Goal: Ask a question

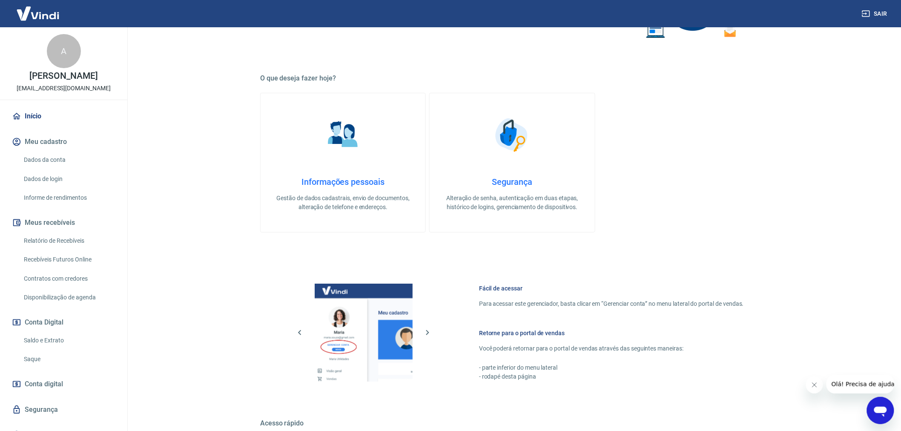
scroll to position [232, 0]
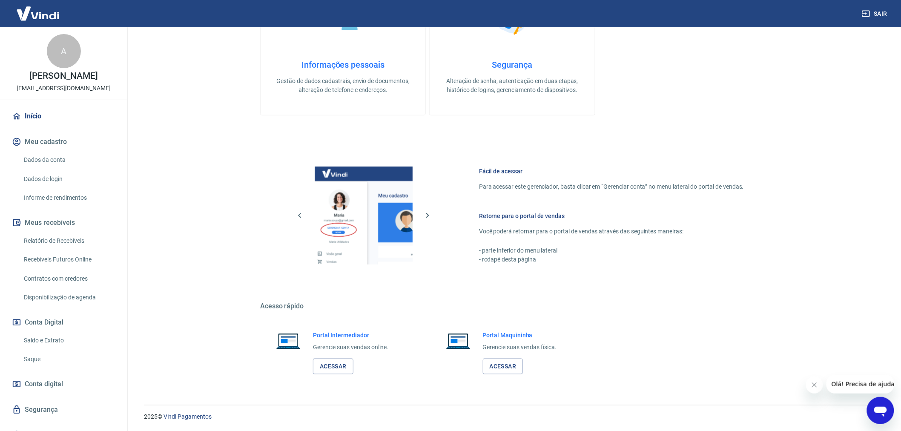
click at [337, 374] on div "Portal Intermediador Gerencie suas vendas online. Acessar" at bounding box center [342, 352] width 165 height 64
click at [343, 360] on link "Acessar" at bounding box center [333, 366] width 40 height 16
click at [731, 191] on div "Fácil de acessar Para acessar este gerenciador, basta clicar em “Gerenciar cont…" at bounding box center [611, 215] width 265 height 97
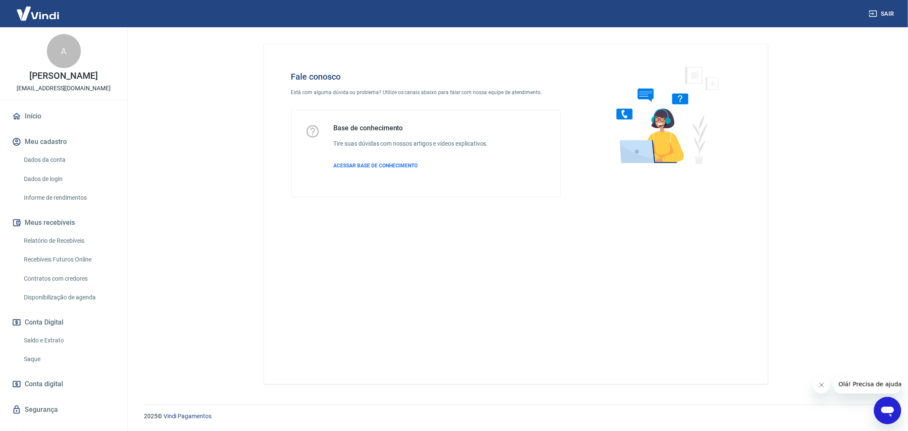
click at [893, 411] on icon "Abrir janela de mensagens" at bounding box center [886, 409] width 15 height 15
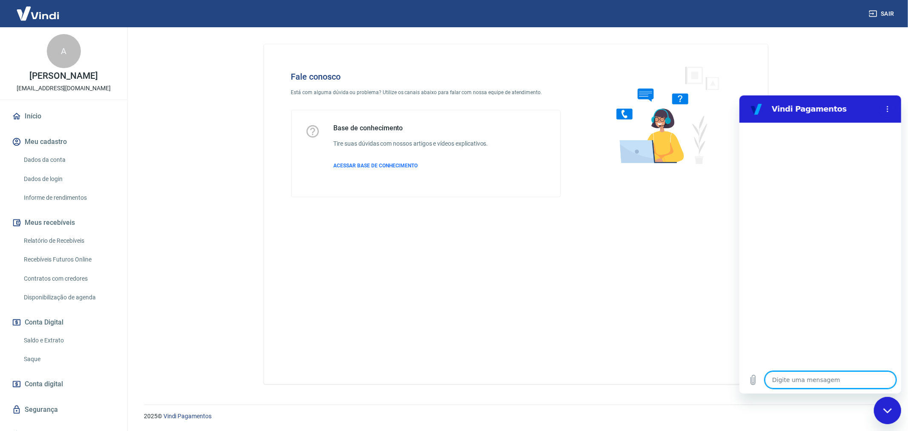
click at [815, 385] on textarea at bounding box center [829, 379] width 131 height 17
type textarea "F"
type textarea "x"
type textarea "Fa"
type textarea "x"
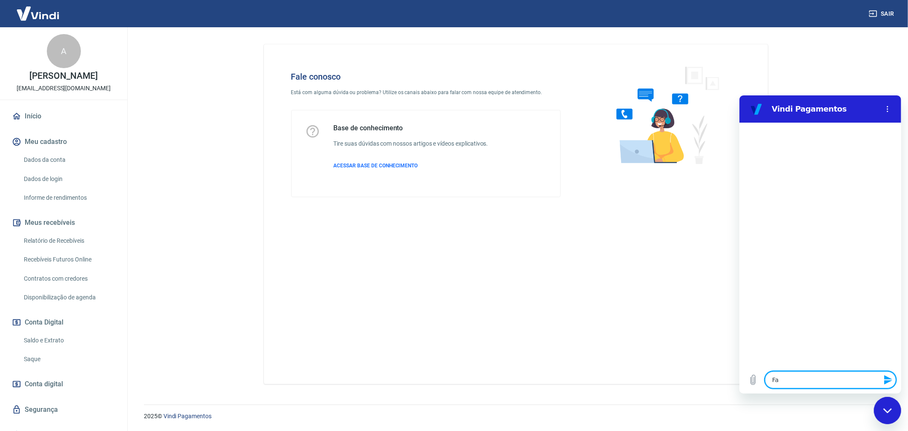
type textarea "Fal"
type textarea "x"
type textarea "Fala"
type textarea "x"
type textarea "Falar"
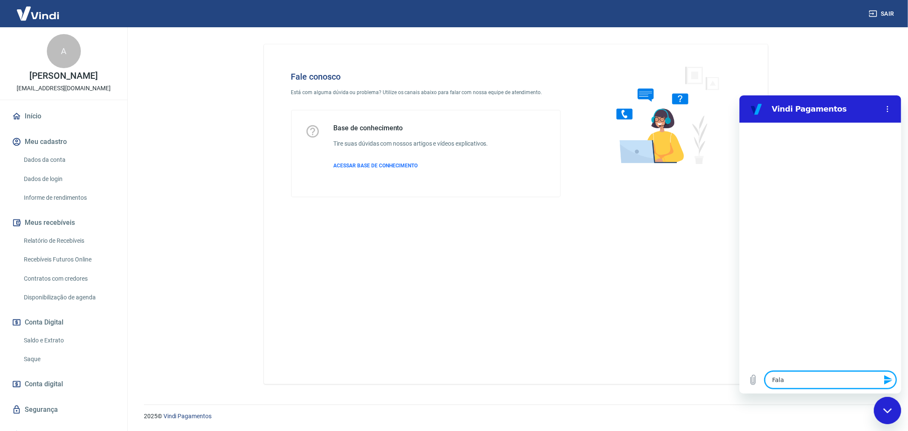
type textarea "x"
type textarea "Falar"
type textarea "x"
type textarea "Falar c"
type textarea "x"
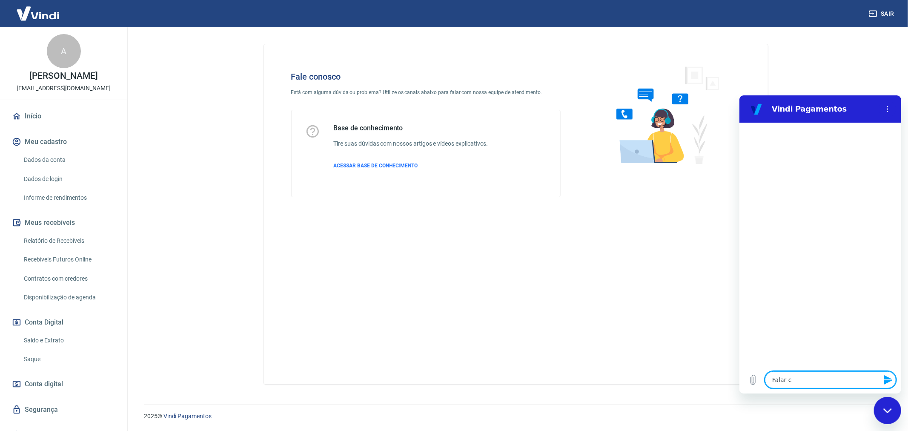
type textarea "Falar co"
type textarea "x"
type textarea "Falar com"
type textarea "x"
type textarea "Falar com"
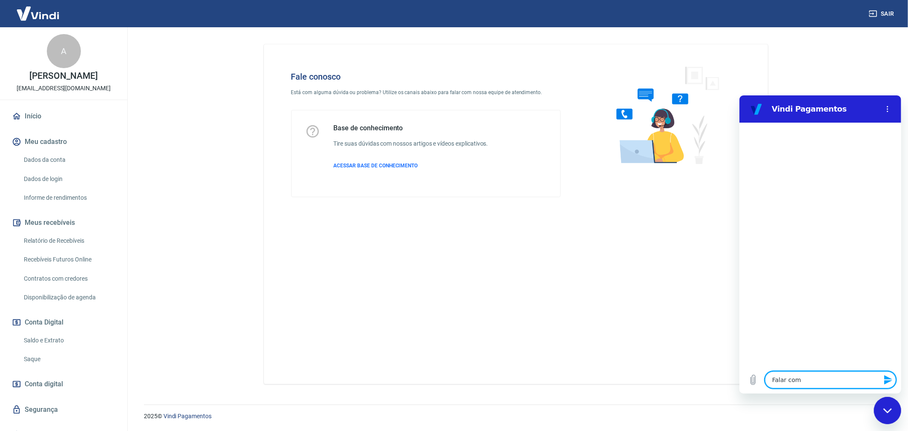
type textarea "x"
type textarea "Falar com a"
type textarea "x"
type textarea "Falar com at"
type textarea "x"
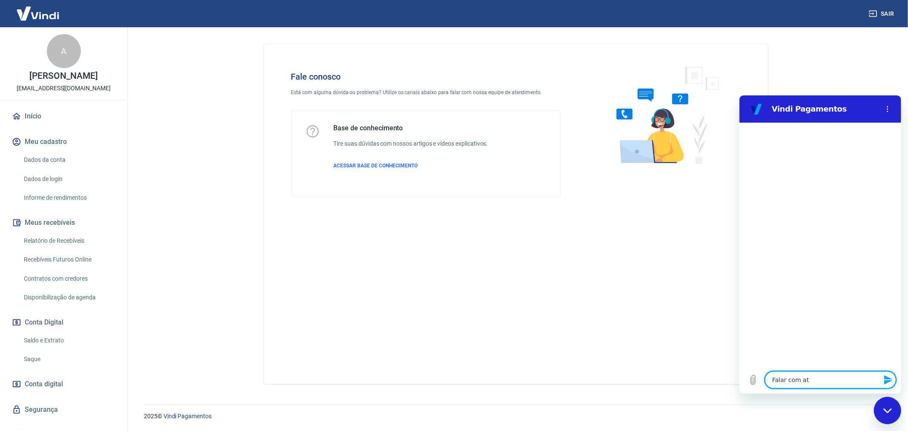
type textarea "Falar com ate"
type textarea "x"
type textarea "Falar com aten"
type textarea "x"
type textarea "Falar com atend"
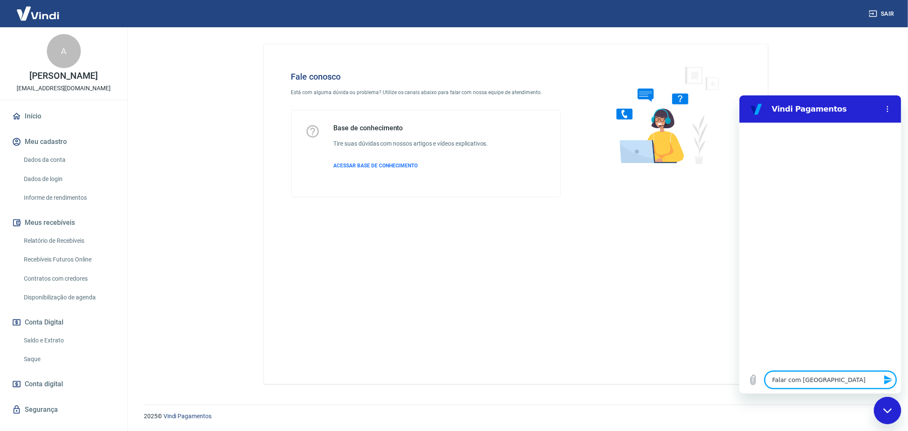
type textarea "x"
type textarea "Falar com atendi"
type textarea "x"
type textarea "Falar com atendim"
type textarea "x"
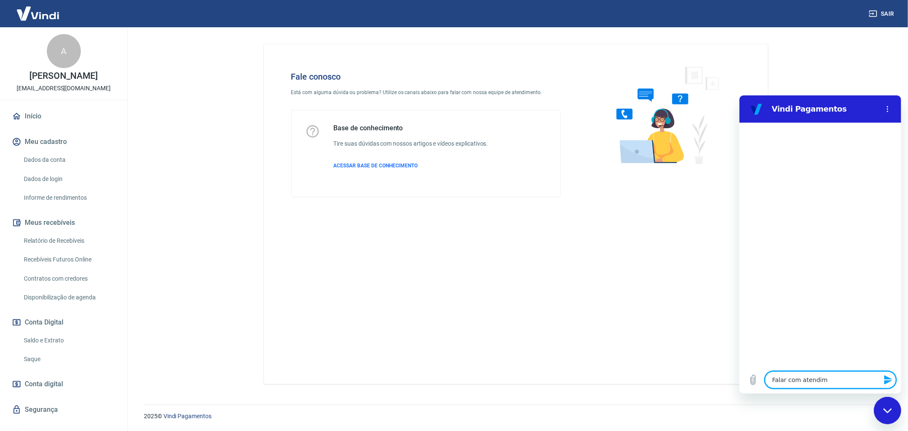
type textarea "Falar com atendime"
type textarea "x"
type textarea "Falar com atendimen"
type textarea "x"
type textarea "Falar com atendiment"
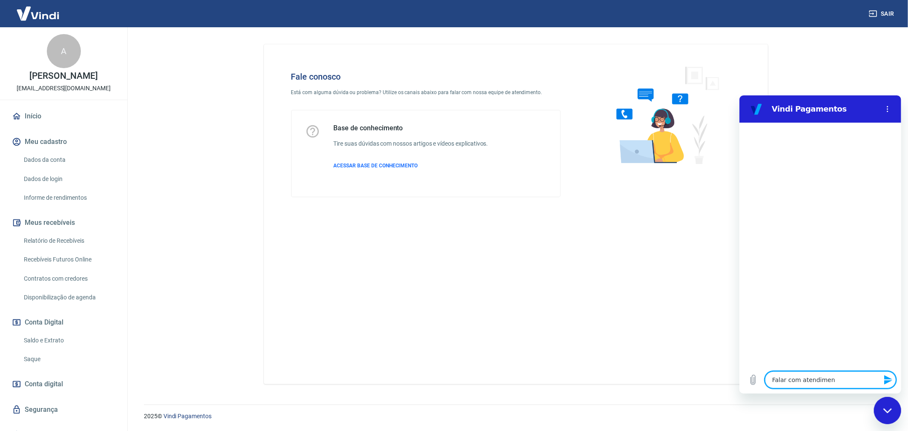
type textarea "x"
type textarea "Falar com atendimento"
type textarea "x"
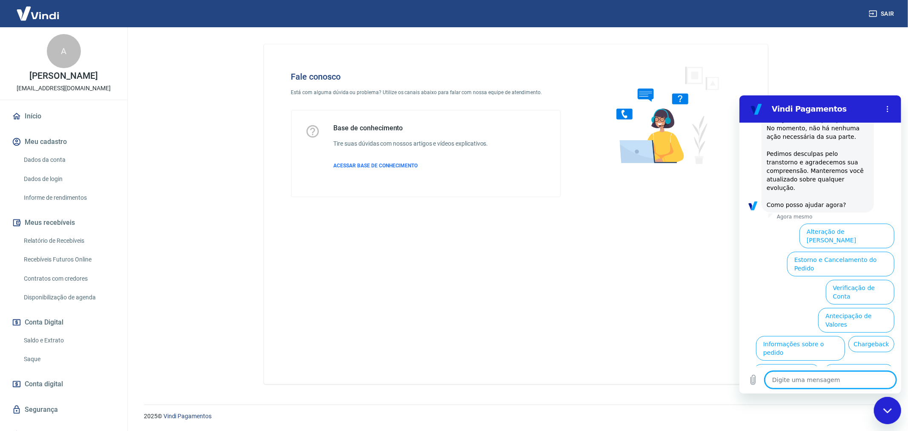
scroll to position [207, 0]
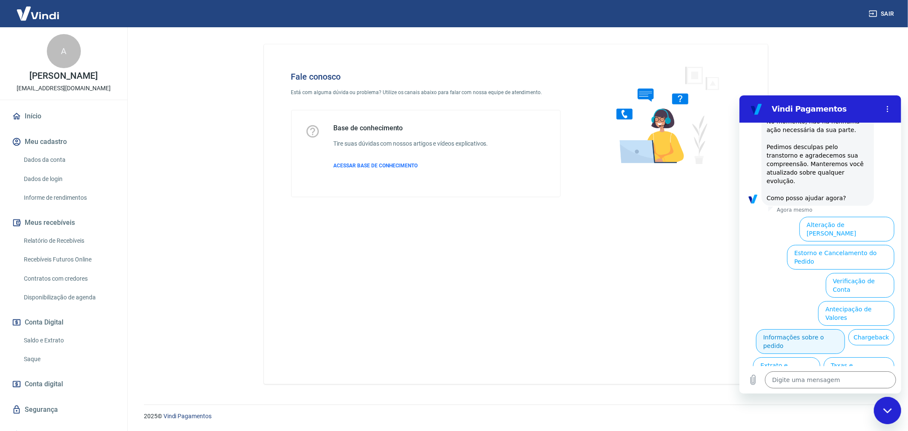
click at [844, 329] on button "Informações sobre o pedido" at bounding box center [799, 341] width 89 height 25
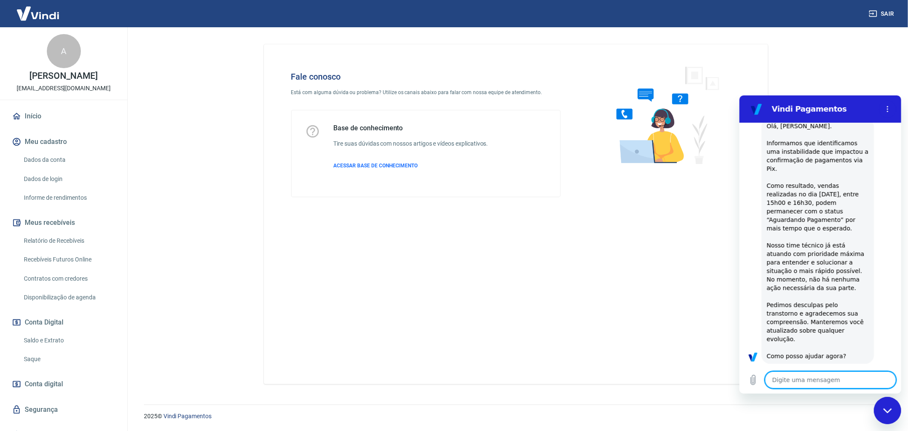
scroll to position [51, 0]
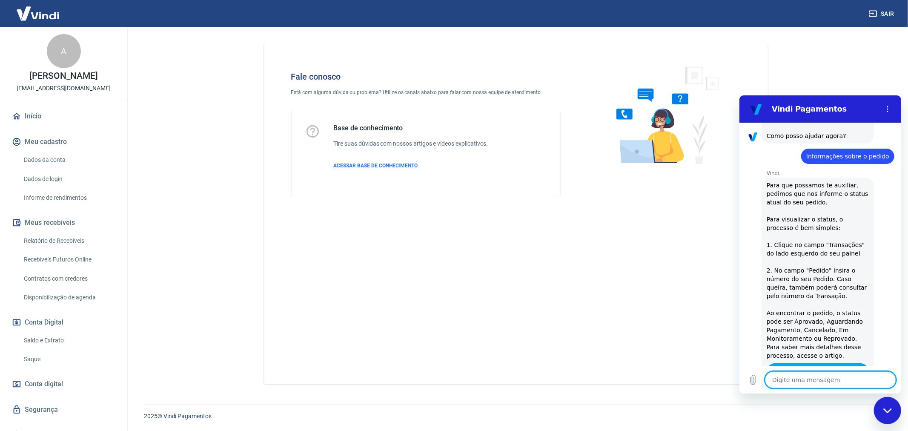
click at [824, 378] on textarea at bounding box center [829, 379] width 131 height 17
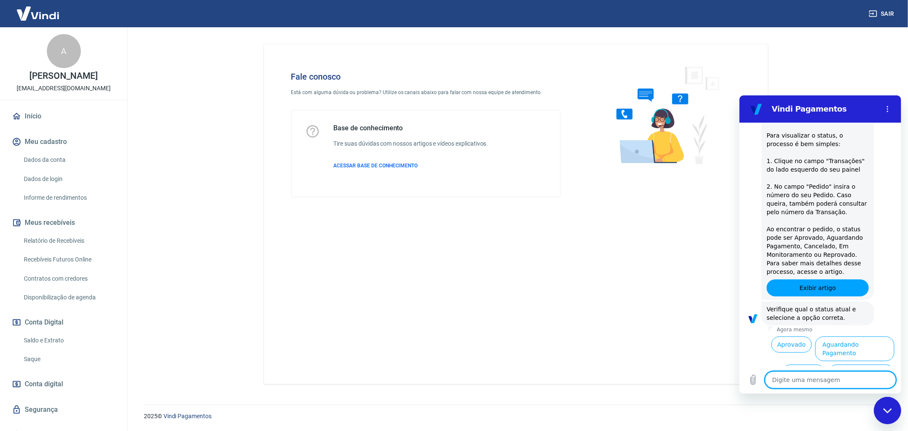
scroll to position [354, 0]
click at [862, 334] on button "Aguardando Pagamento" at bounding box center [854, 346] width 79 height 25
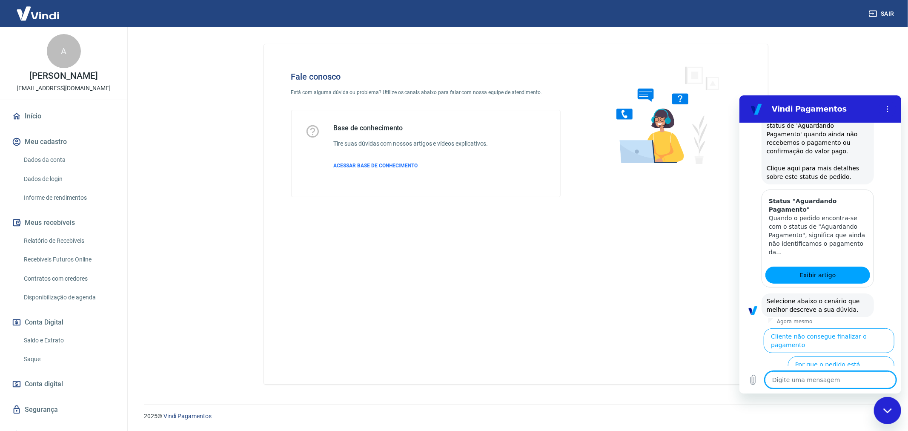
scroll to position [603, 0]
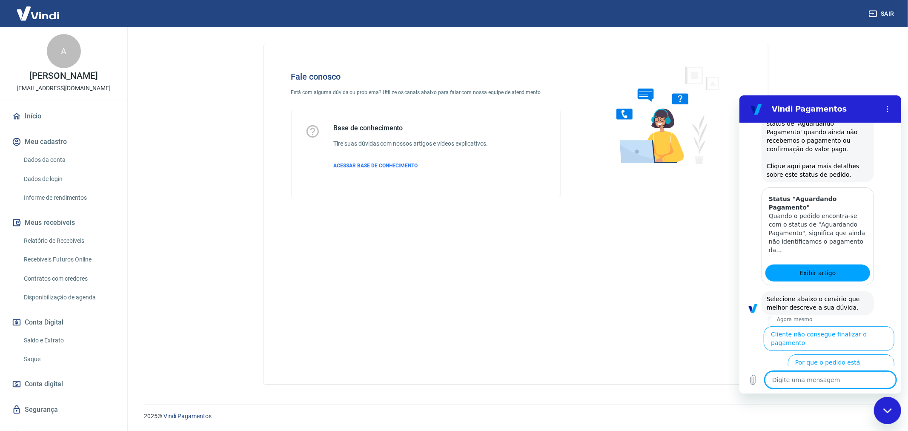
click at [838, 375] on textarea at bounding box center [829, 379] width 131 height 17
click at [843, 382] on button "Cliente pagou, mas pedido consta 'Aguardando Pagamento'" at bounding box center [841, 398] width 104 height 33
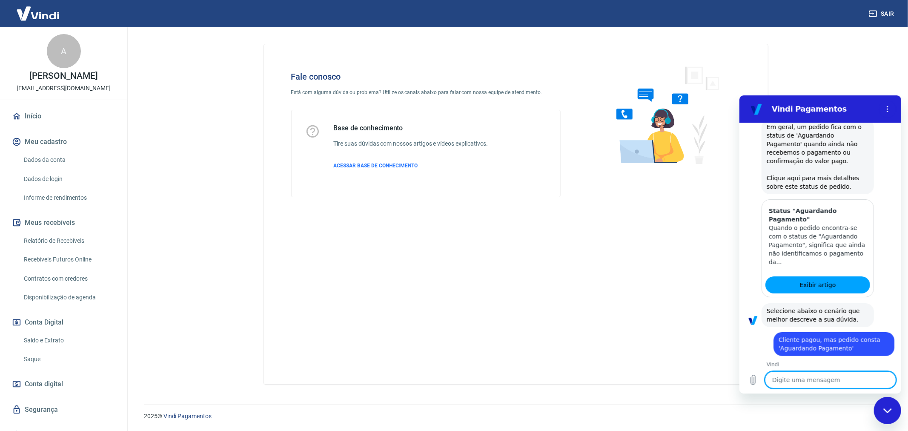
scroll to position [652, 0]
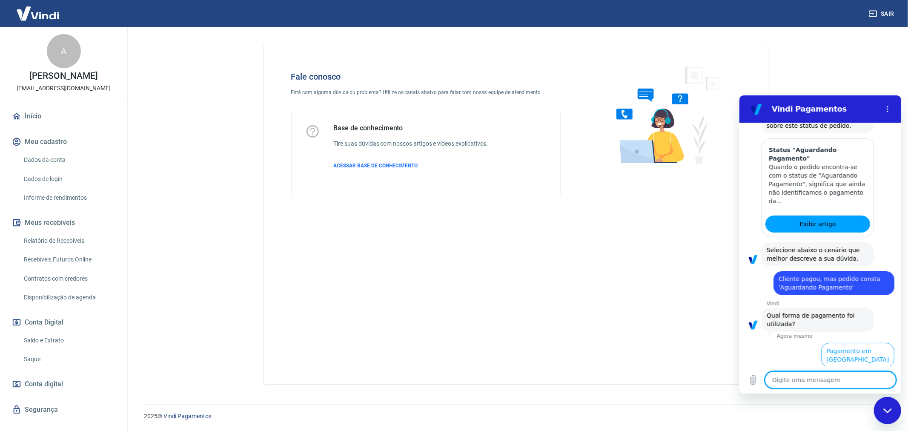
click at [856, 370] on button "Pagamento em Pix" at bounding box center [862, 382] width 64 height 25
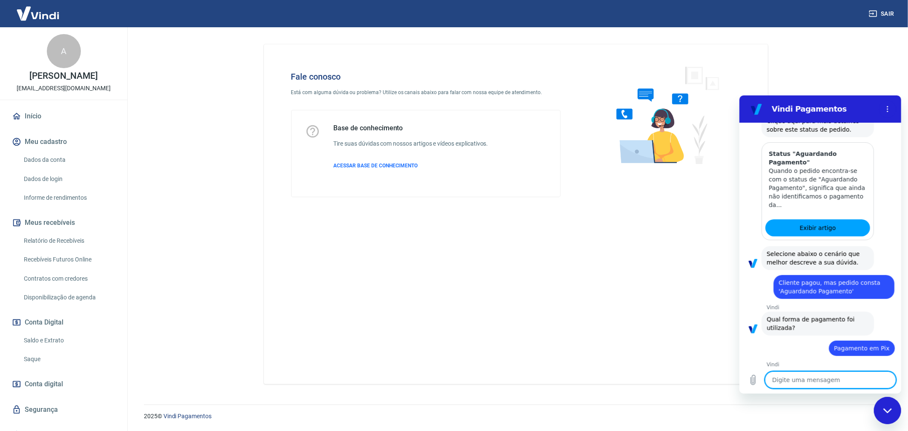
scroll to position [669, 0]
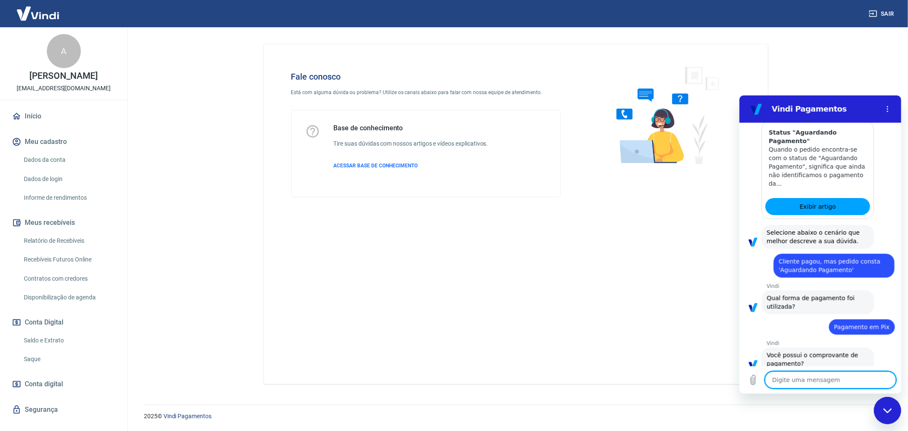
click at [843, 382] on button "Sim" at bounding box center [852, 390] width 25 height 16
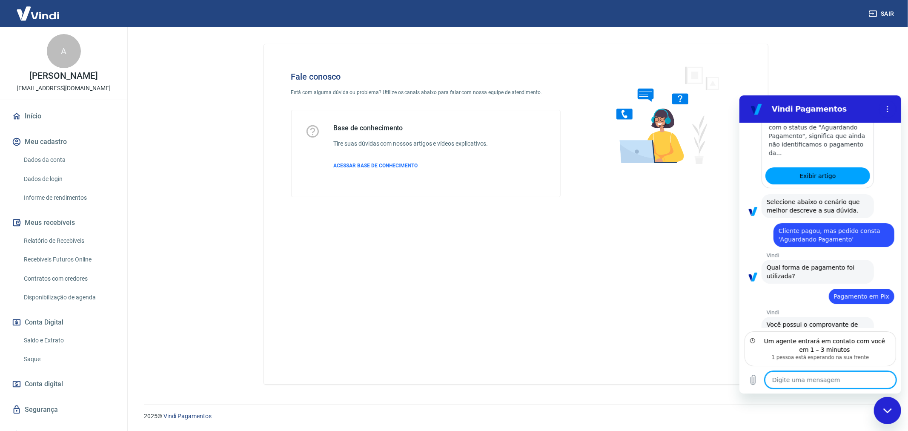
scroll to position [738, 0]
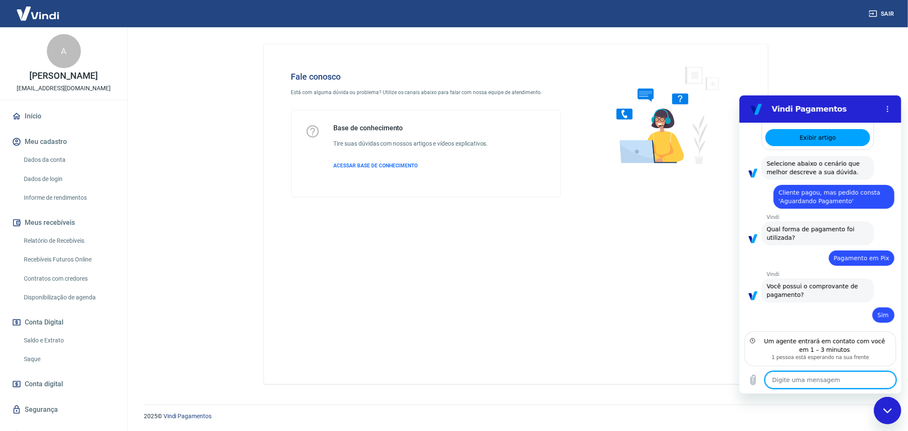
click at [842, 374] on textarea at bounding box center [829, 379] width 131 height 17
click at [804, 391] on div "Digite uma mensagem x" at bounding box center [820, 379] width 162 height 27
click at [809, 375] on textarea at bounding box center [829, 379] width 131 height 17
type textarea "x"
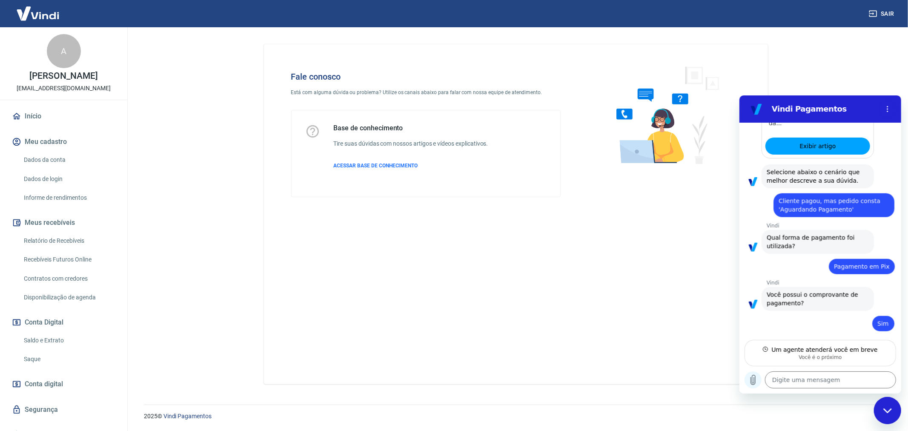
click at [747, 374] on icon "Carregar arquivo" at bounding box center [752, 379] width 10 height 10
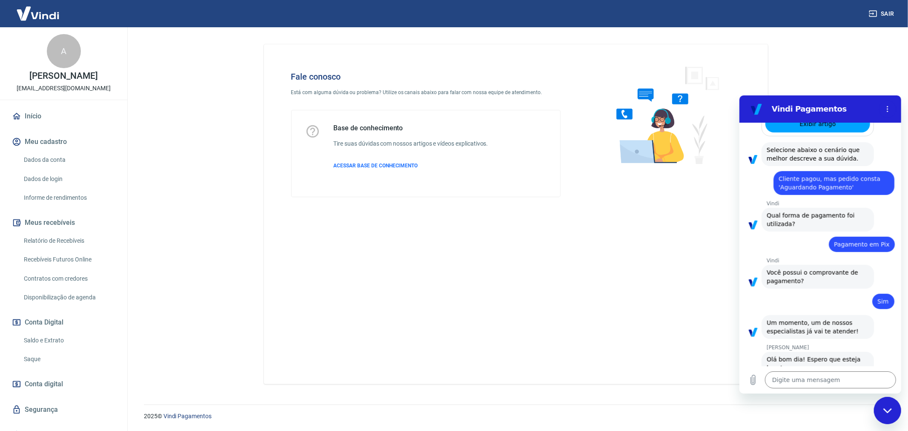
scroll to position [753, 0]
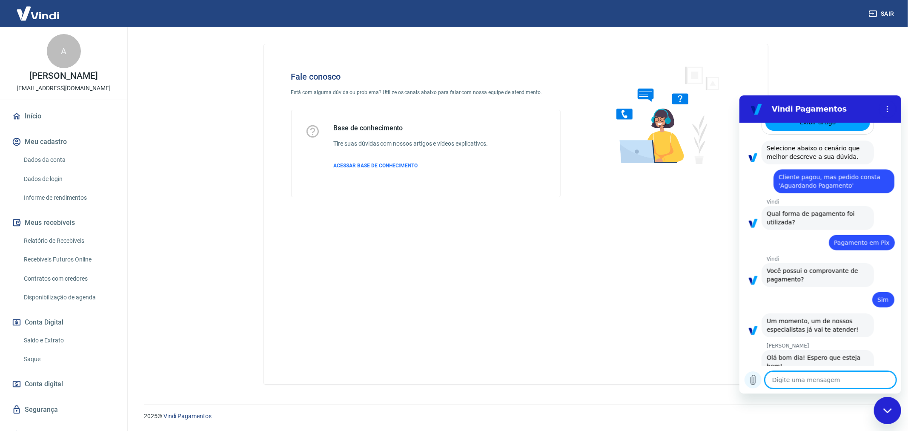
click at [755, 382] on icon "Carregar arquivo" at bounding box center [752, 379] width 10 height 10
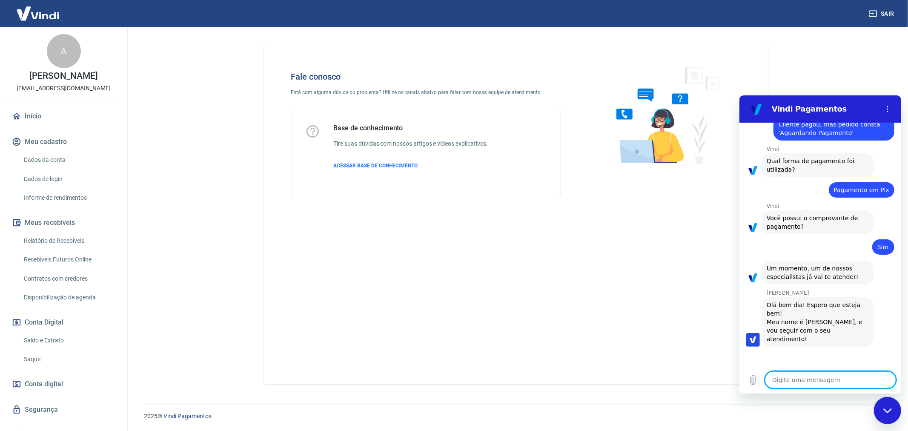
type textarea "x"
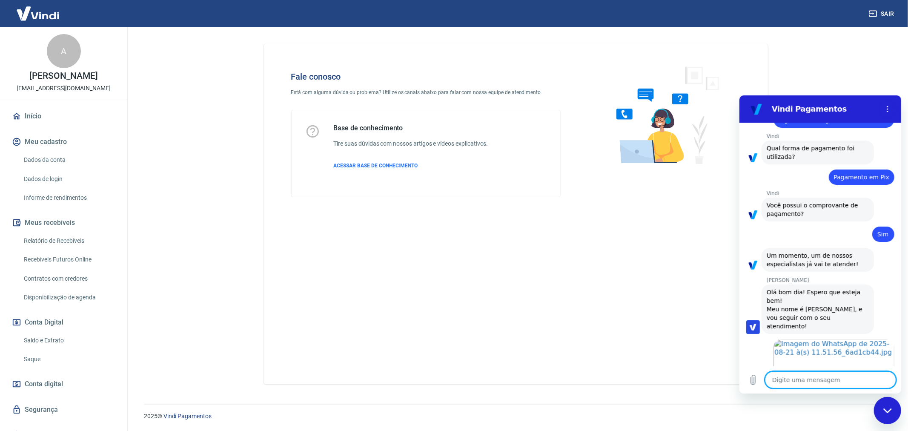
scroll to position [821, 0]
click at [829, 374] on textarea at bounding box center [829, 379] width 131 height 17
type textarea "B"
type textarea "x"
type textarea "Bo"
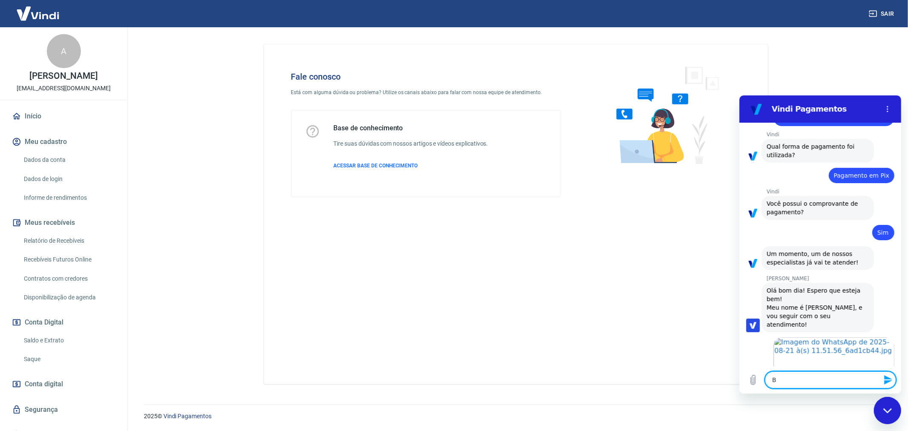
type textarea "x"
type textarea "Bom"
type textarea "x"
type textarea "Bom"
type textarea "x"
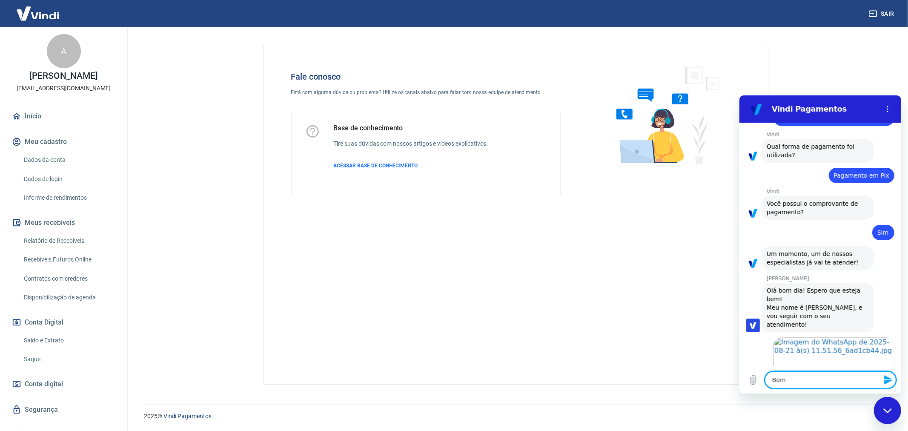
type textarea "Bom d"
type textarea "x"
type textarea "Bom di"
type textarea "x"
type textarea "Bom dia"
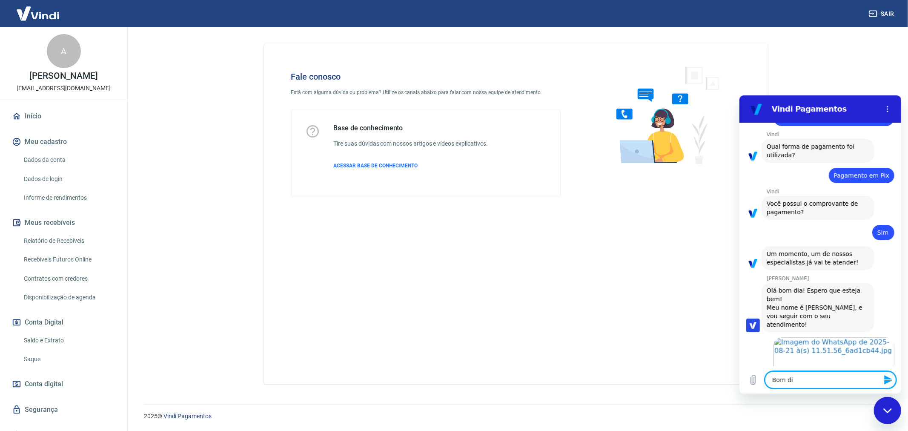
type textarea "x"
type textarea "Bom dia"
type textarea "x"
type textarea "Bom dia"
type textarea "x"
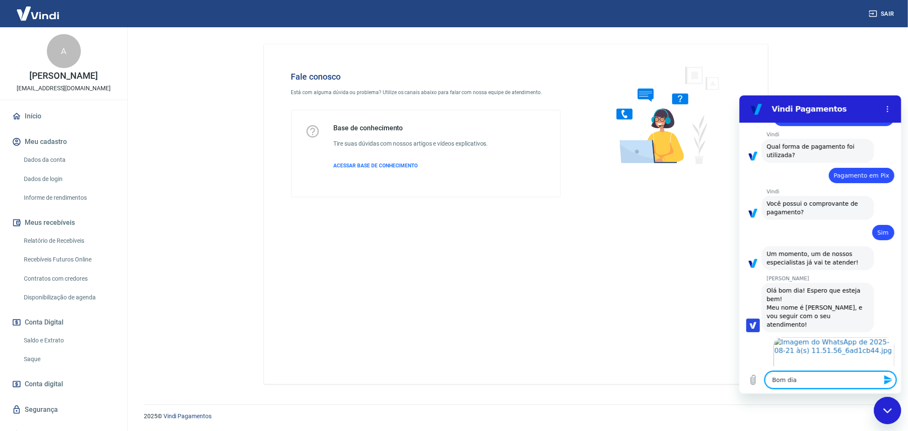
type textarea "Bom dia!"
type textarea "x"
type textarea "Bom dia!"
type textarea "x"
type textarea "Bom dia! O"
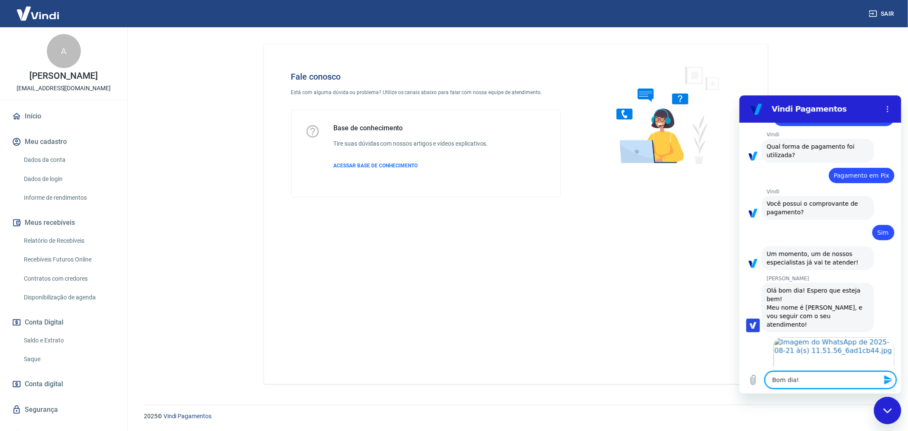
type textarea "x"
type textarea "Bom dia! O"
type textarea "x"
type textarea "Bom dia! O p"
type textarea "x"
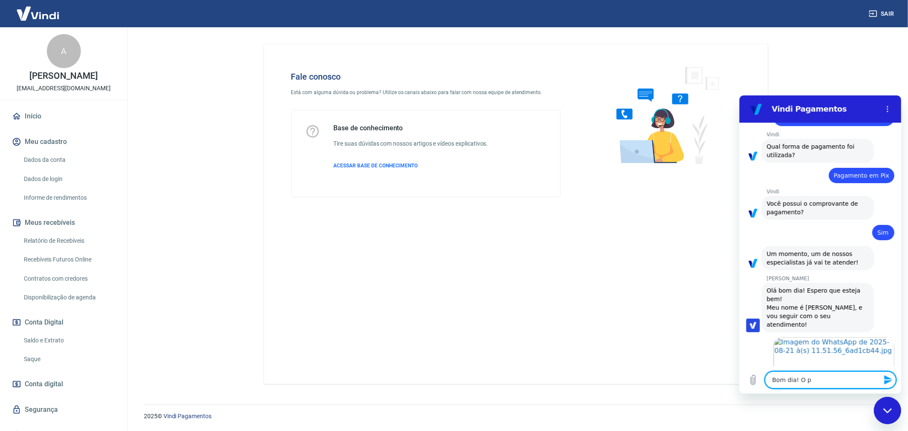
type textarea "Bom dia! O pe"
type textarea "x"
type textarea "Bom dia! O ped"
type textarea "x"
type textarea "Bom dia! O pedi"
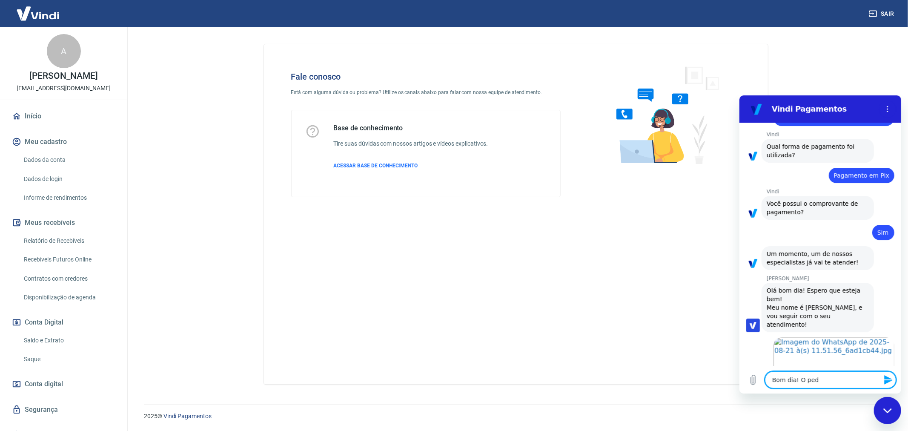
type textarea "x"
type textarea "Bom dia! O pedid"
type textarea "x"
type textarea "Bom dia! O pedido"
type textarea "x"
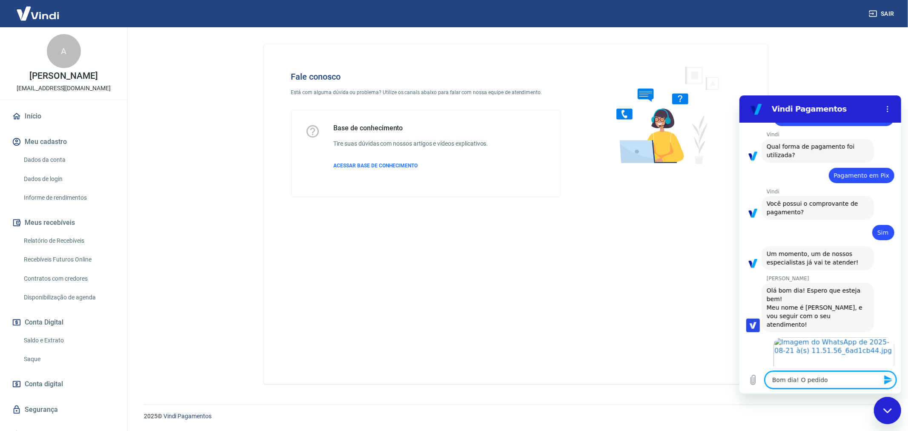
type textarea "Bom dia! O pedido"
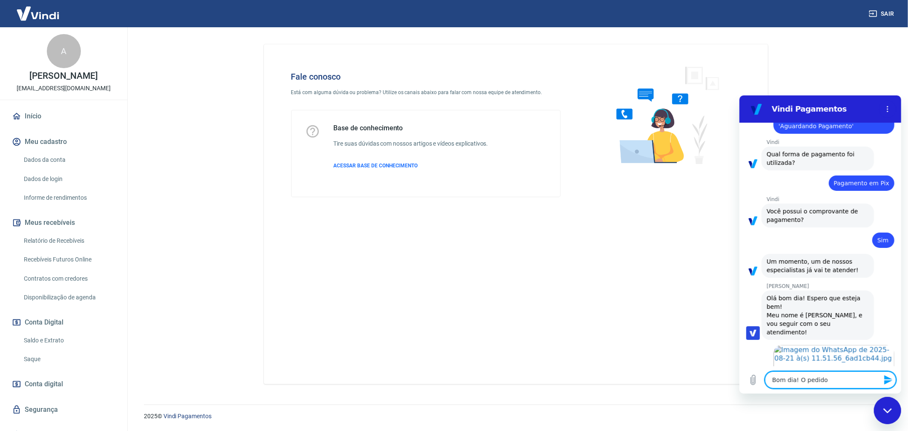
type textarea "x"
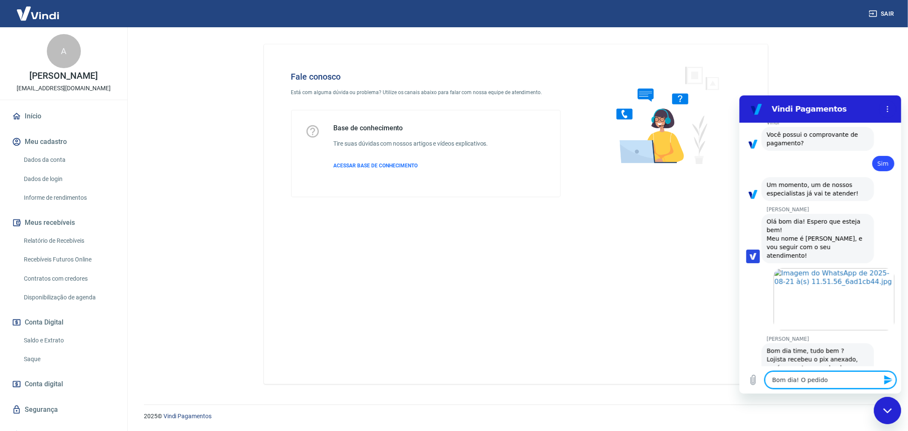
scroll to position [891, 0]
click at [839, 374] on textarea "Bom dia! O pedido" at bounding box center [829, 379] width 131 height 17
drag, startPoint x: 839, startPoint y: 374, endPoint x: 722, endPoint y: 370, distance: 116.7
click html "Vindi Pagamentos 11:50 diz: Falar com atendimento Enviado · 11:50 Vindi Vindi d…"
type textarea "x"
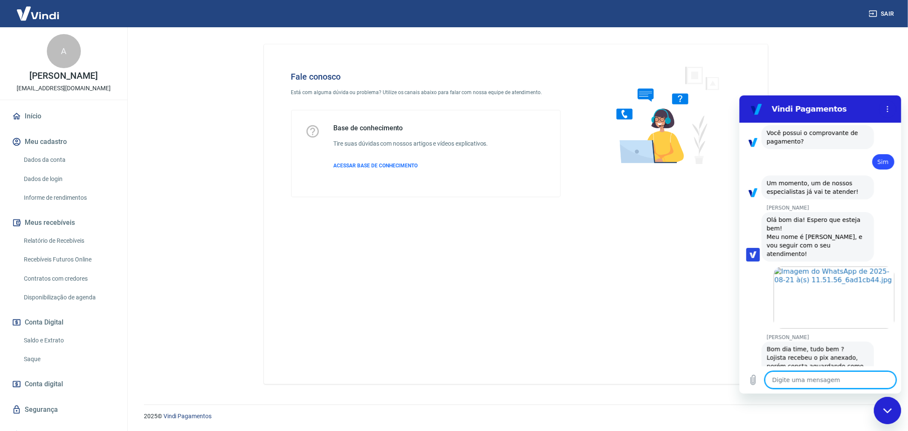
type textarea "A"
type textarea "x"
type textarea "Ag"
type textarea "x"
type textarea "Agu"
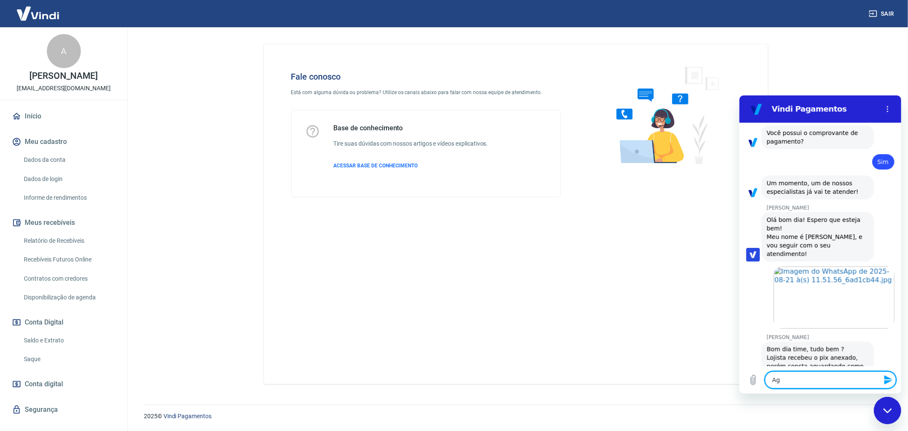
type textarea "x"
type textarea "Agua"
type textarea "x"
type textarea "Aguar"
type textarea "x"
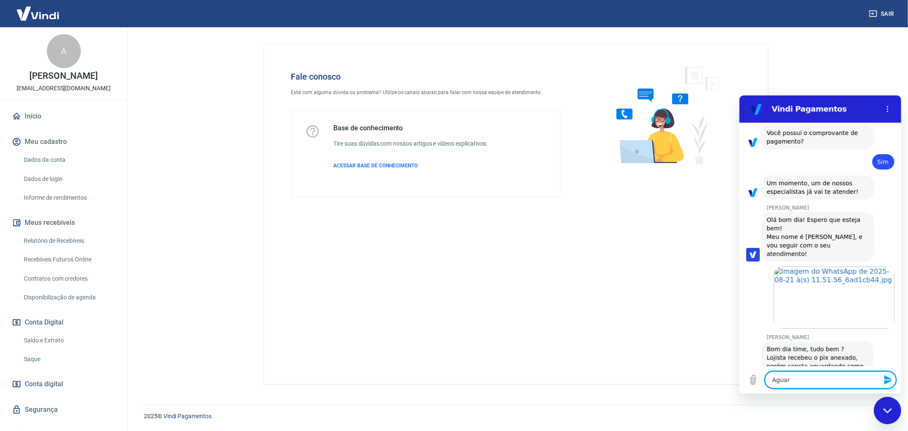
type textarea "Aguard"
type textarea "x"
type textarea "Aguardo"
type textarea "x"
type textarea "Aguardo,"
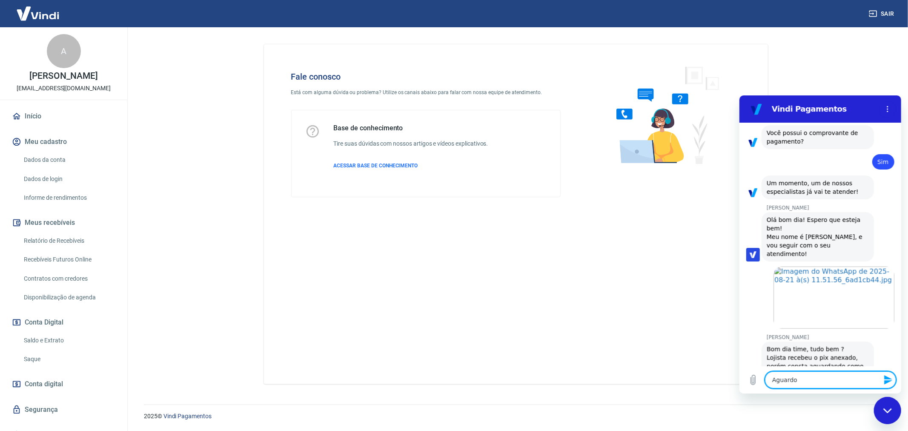
type textarea "x"
type textarea "Aguardo,"
type textarea "x"
type textarea "Aguardo, o"
type textarea "x"
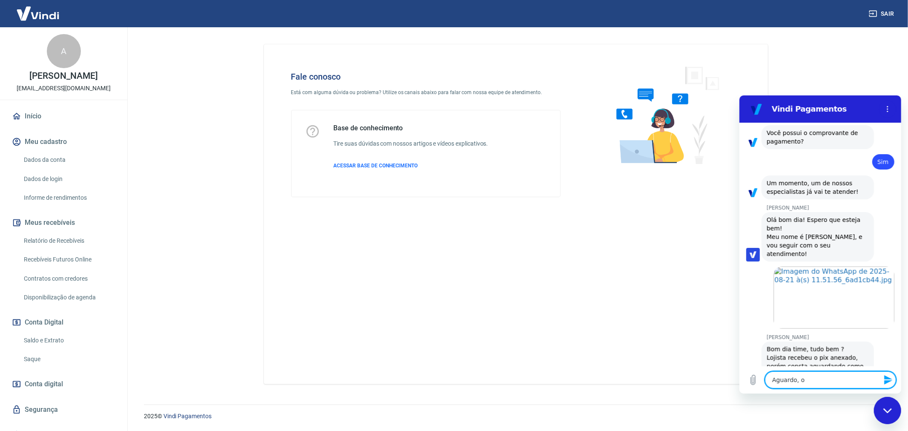
type textarea "Aguardo, ob"
type textarea "x"
type textarea "Aguardo, obr"
type textarea "x"
type textarea "Aguardo, obri"
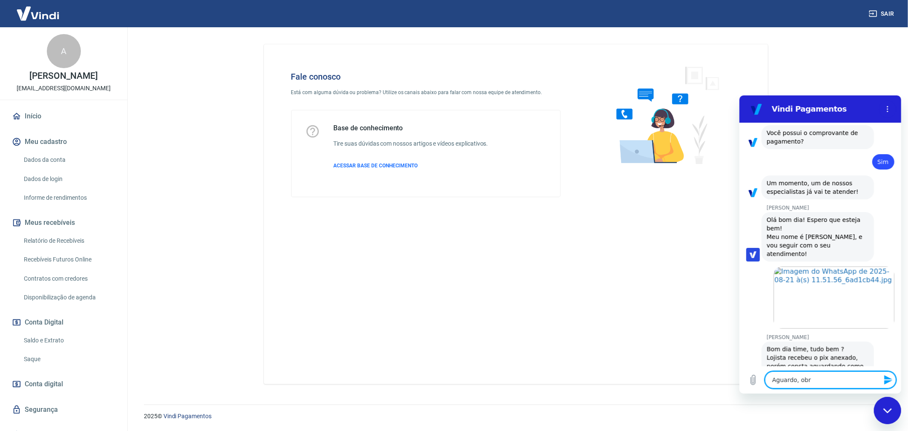
type textarea "x"
type textarea "Aguardo, obrig"
type textarea "x"
type textarea "Aguardo, obriga"
type textarea "x"
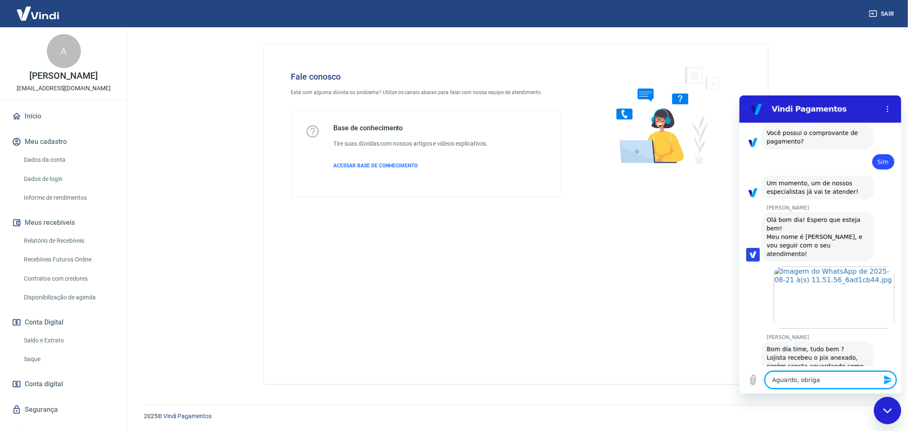
type textarea "Aguardo, obrigad"
type textarea "x"
type textarea "Aguardo, obrigado"
type textarea "x"
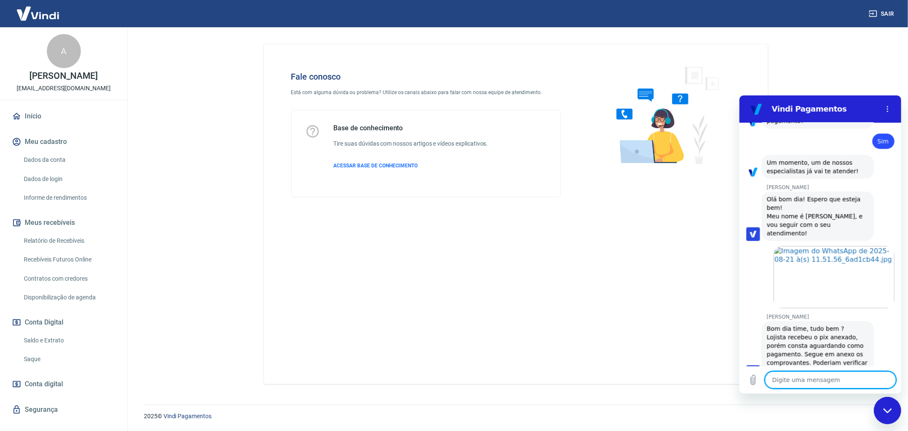
scroll to position [948, 0]
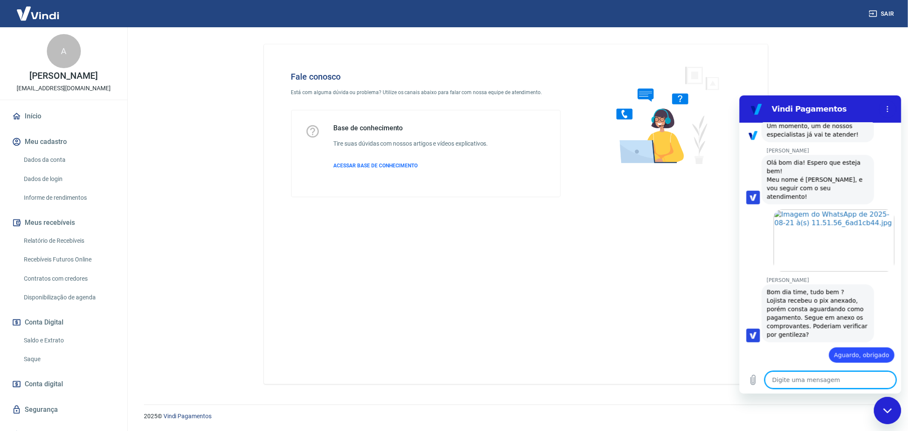
type textarea "x"
click at [815, 371] on textarea at bounding box center [829, 379] width 131 height 17
click at [811, 380] on textarea at bounding box center [829, 379] width 131 height 17
type textarea "D"
type textarea "x"
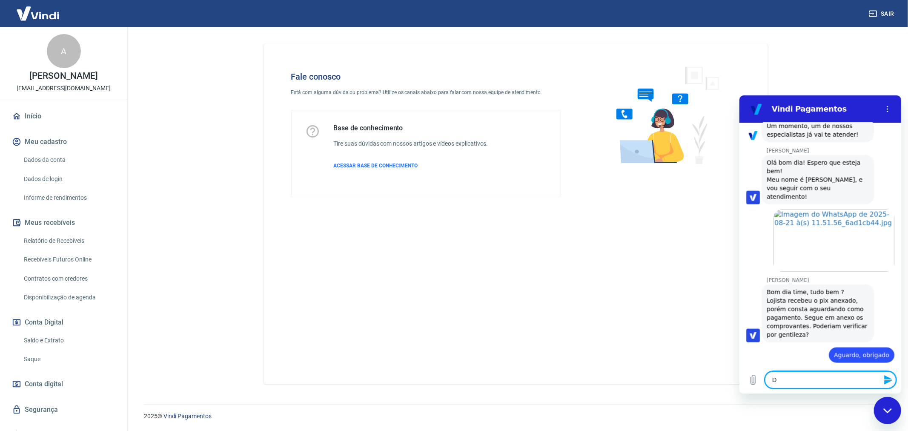
type textarea "De"
type textarea "x"
type textarea "Deu"
type textarea "x"
type textarea "Deu"
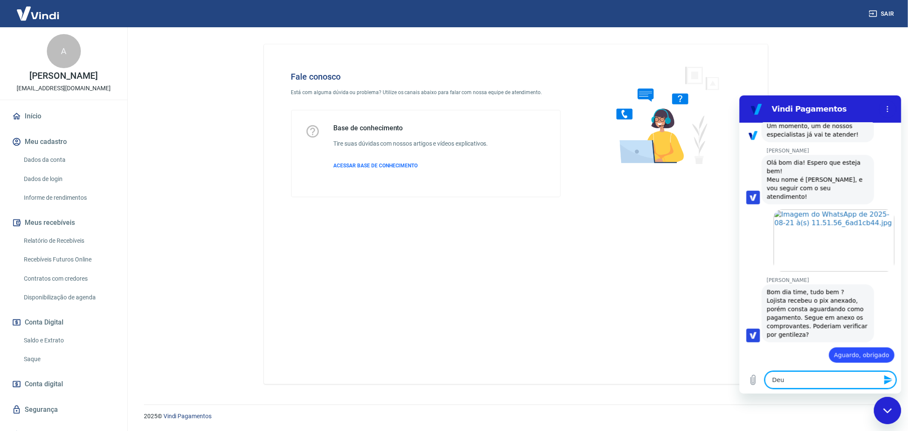
type textarea "x"
type textarea "Deu c"
type textarea "x"
type textarea "Deu ce"
type textarea "x"
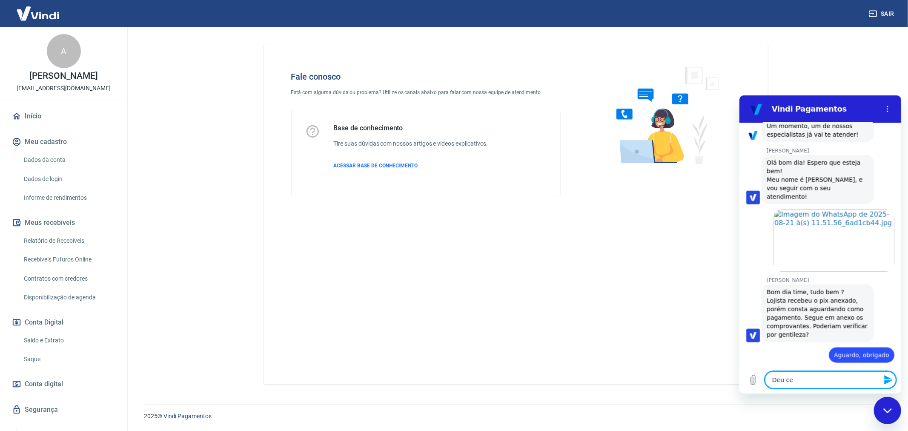
type textarea "Deu cer"
type textarea "x"
type textarea "Deu cert"
type textarea "x"
type textarea "Deu certo"
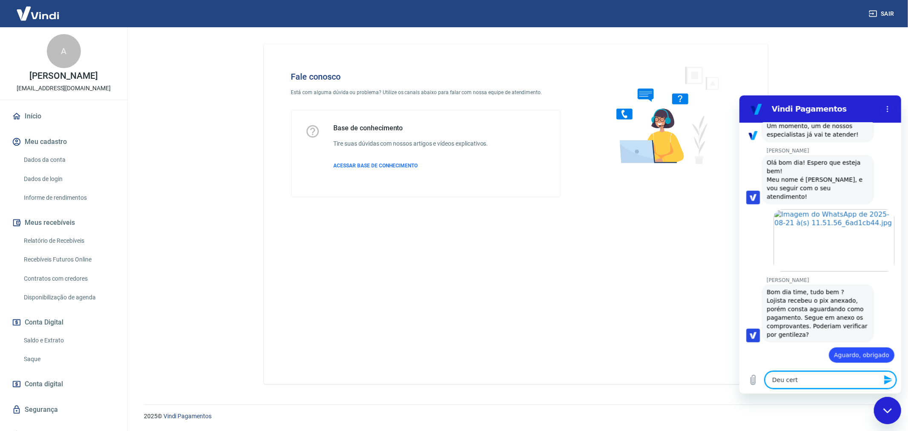
type textarea "x"
type textarea "Deu certo"
type textarea "x"
type textarea "Deu certo p"
type textarea "x"
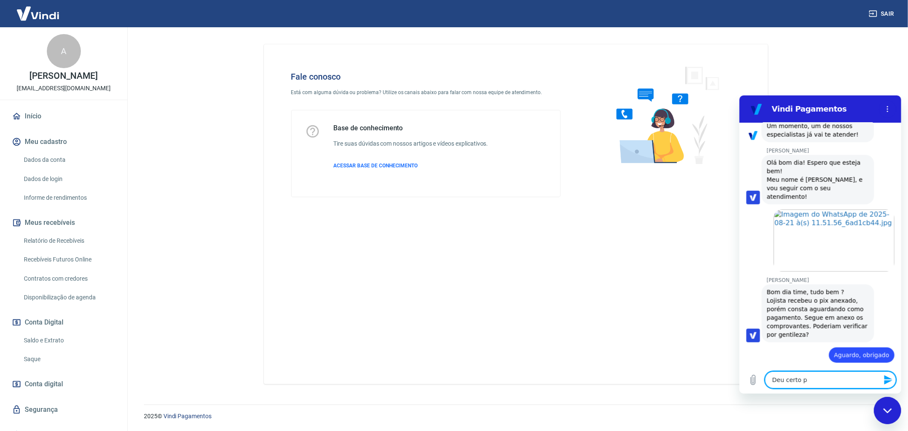
type textarea "Deu certo pr"
type textarea "x"
type textarea "Deu certo pro"
type textarea "x"
type textarea "Deu certo proc"
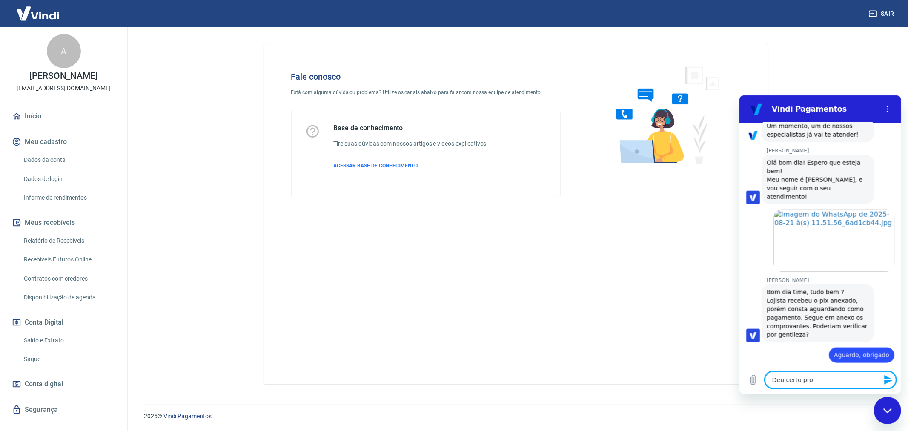
type textarea "x"
type textarea "Deu certo proce"
type textarea "x"
type textarea "Deu certo proces"
type textarea "x"
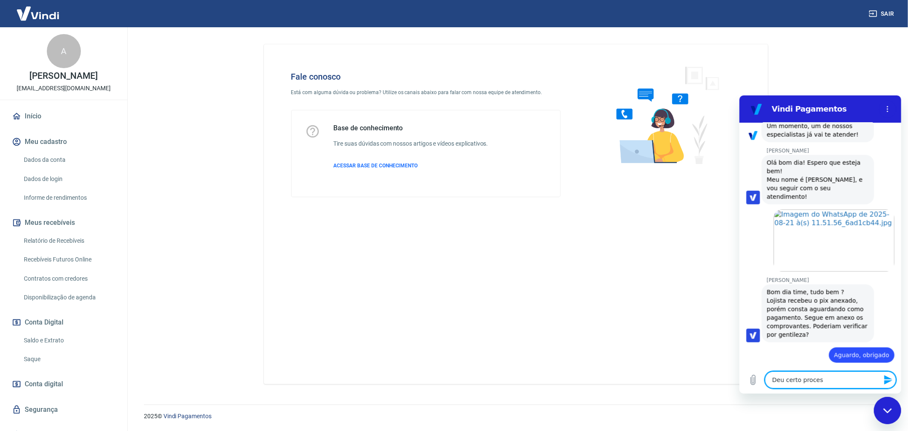
type textarea "Deu certo process"
type textarea "x"
type textarea "Deu certo processa"
type textarea "x"
type textarea "Deu certo processar"
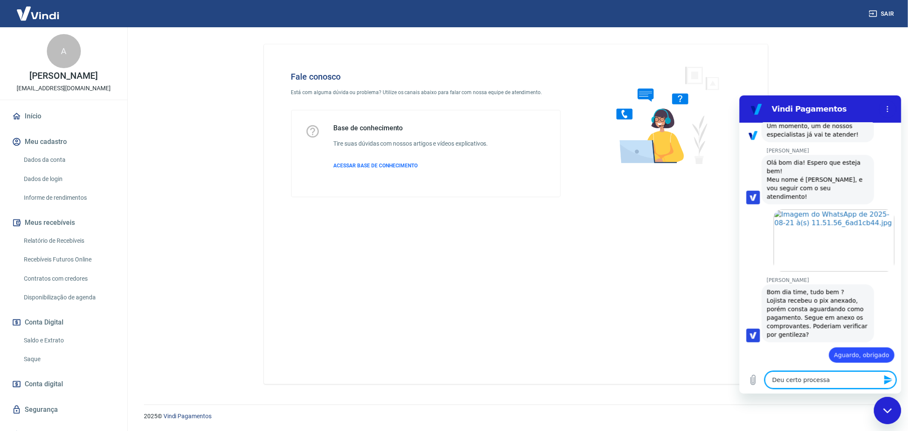
type textarea "x"
type textarea "Deu certo processar"
type textarea "x"
type textarea "Deu certo processar o"
type textarea "x"
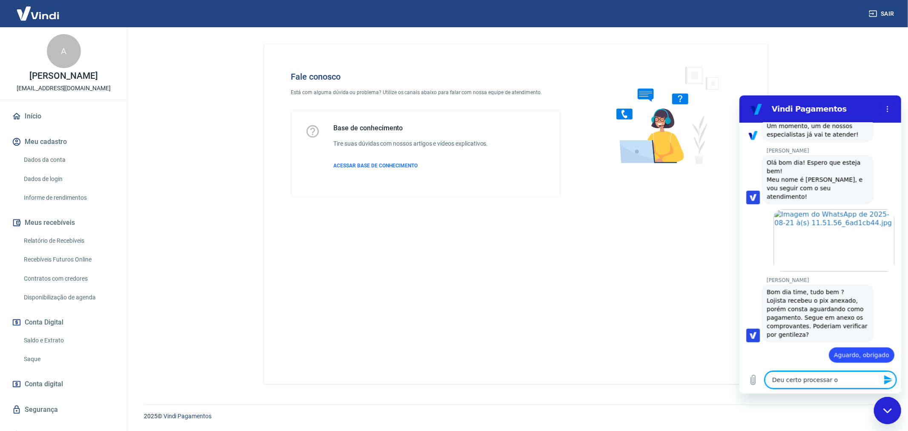
type textarea "Deu certo processar o"
type textarea "x"
type textarea "Deu certo processar o p"
type textarea "x"
type textarea "Deu certo processar o pa"
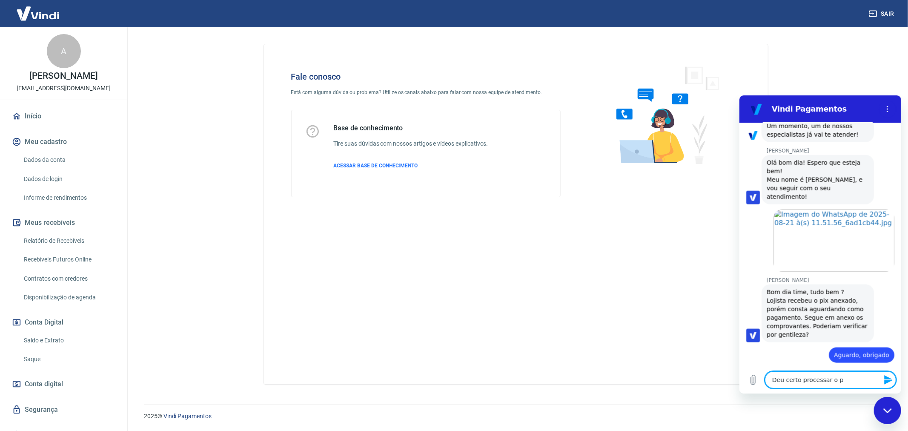
type textarea "x"
type textarea "Deu certo processar o pag"
type textarea "x"
type textarea "Deu certo processar o paga"
type textarea "x"
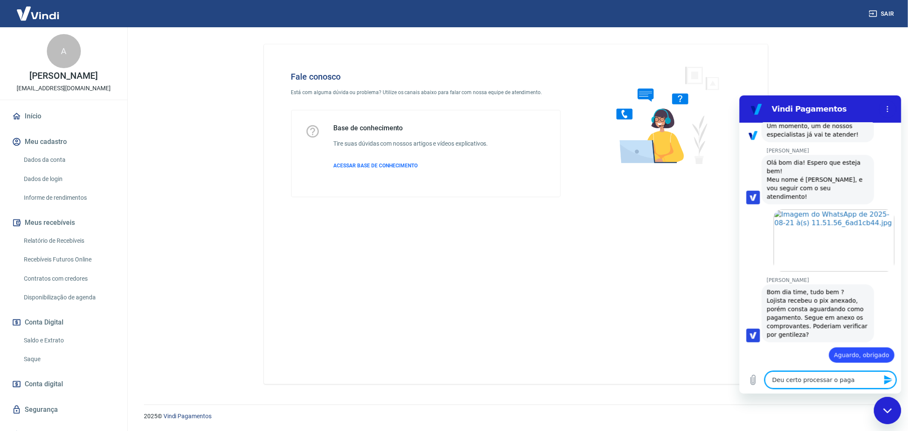
type textarea "Deu certo processar o pagam"
type textarea "x"
type textarea "Deu certo processar o pagame"
type textarea "x"
type textarea "Deu certo processar o pagamen"
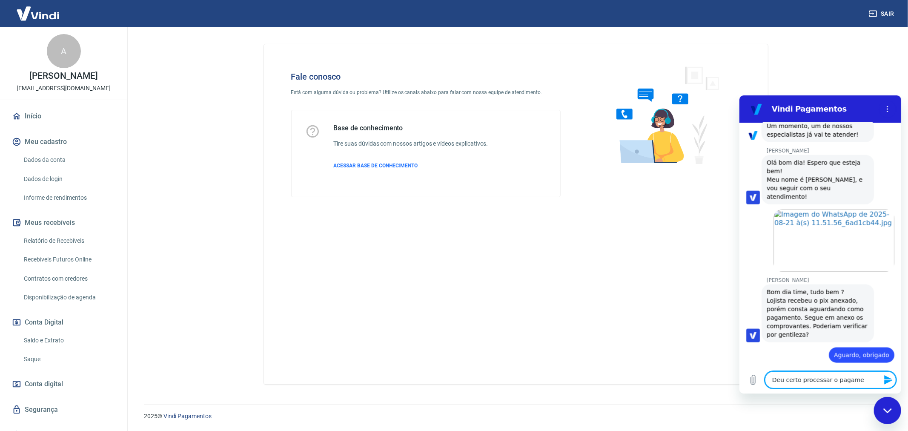
type textarea "x"
type textarea "Deu certo processar o pagament"
type textarea "x"
type textarea "Deu certo processar o pagamento"
type textarea "x"
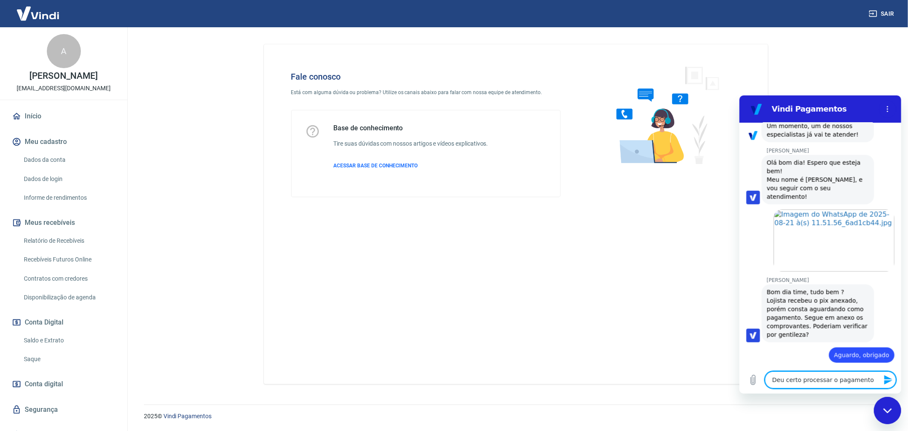
type textarea "Deu certo processar o pagamento?"
type textarea "x"
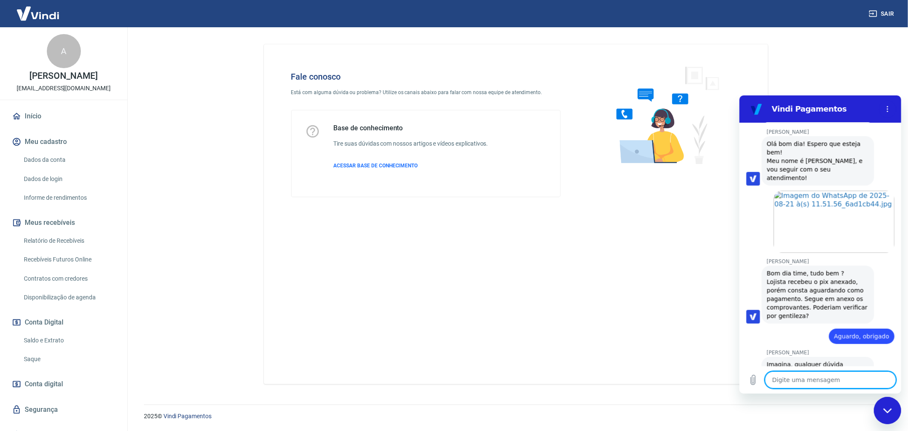
scroll to position [969, 0]
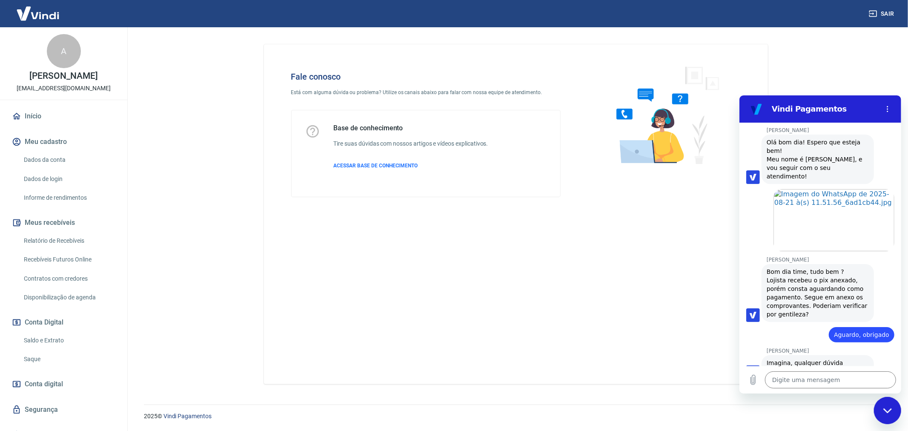
type textarea "x"
